Goal: Information Seeking & Learning: Learn about a topic

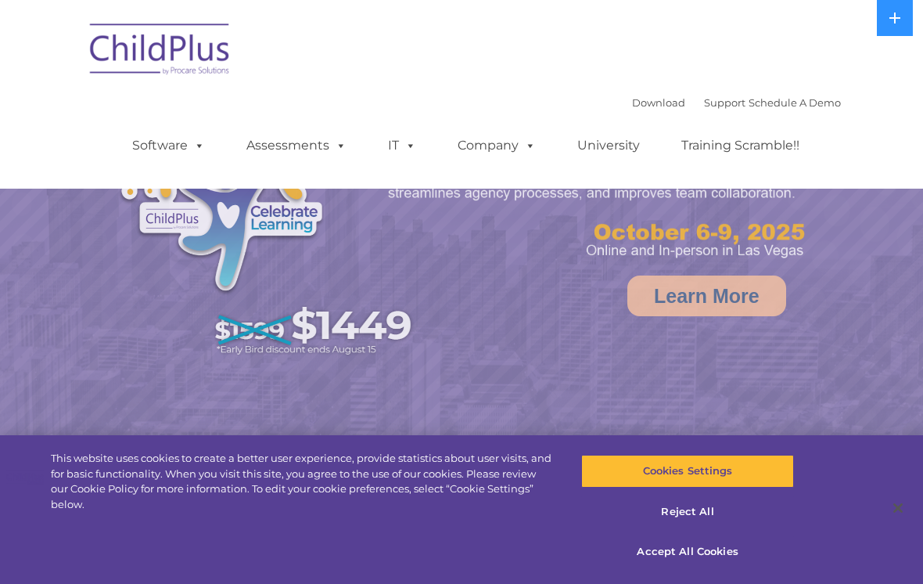
select select "MEDIUM"
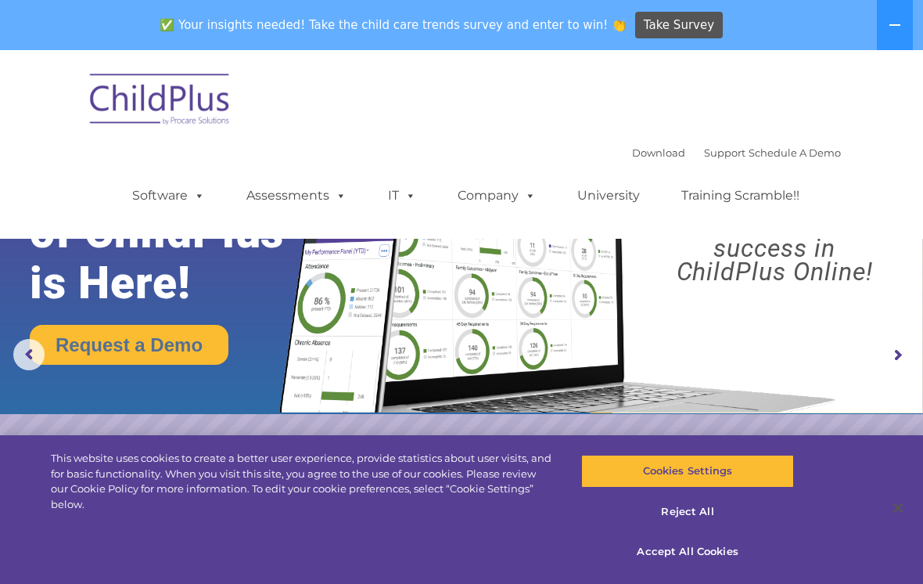
click at [144, 90] on img at bounding box center [160, 102] width 157 height 78
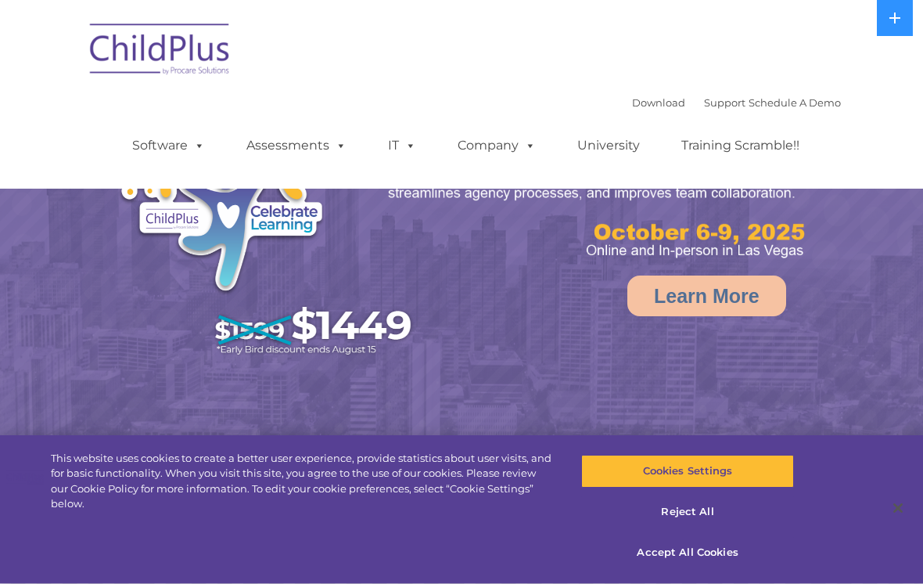
select select "MEDIUM"
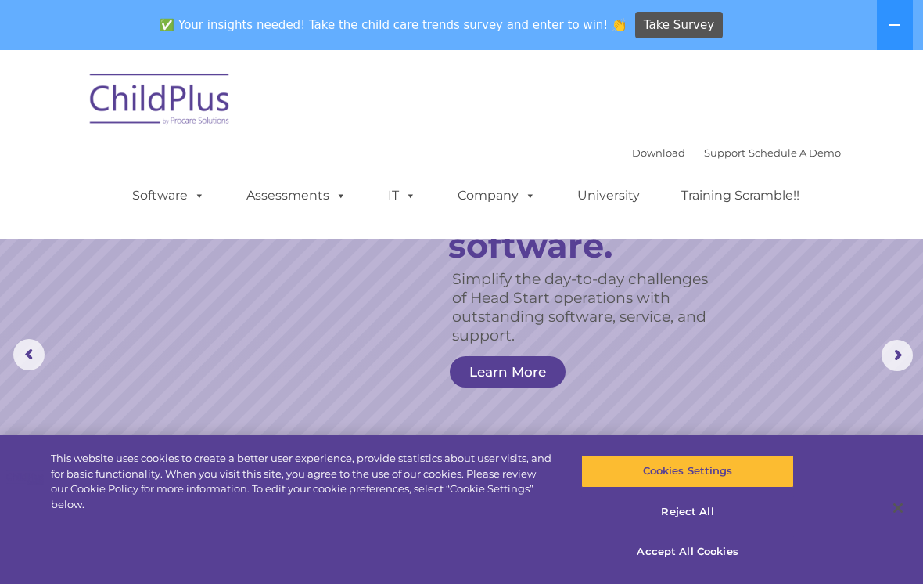
click at [866, 358] on rs-slide "Simplify the day-to-day challenges of Head Start operations with outstanding so…" at bounding box center [461, 355] width 923 height 610
click at [888, 27] on button at bounding box center [895, 25] width 36 height 50
